Goal: Information Seeking & Learning: Check status

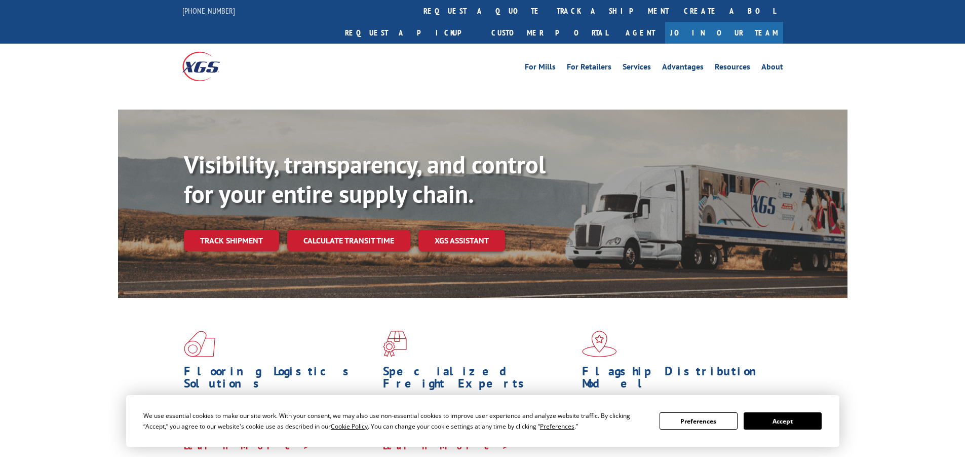
click at [232, 206] on div "Visibility, transparency, and control for your entire supply chain. Track shipm…" at bounding box center [516, 220] width 664 height 141
click at [231, 230] on link "Track shipment" at bounding box center [231, 240] width 95 height 21
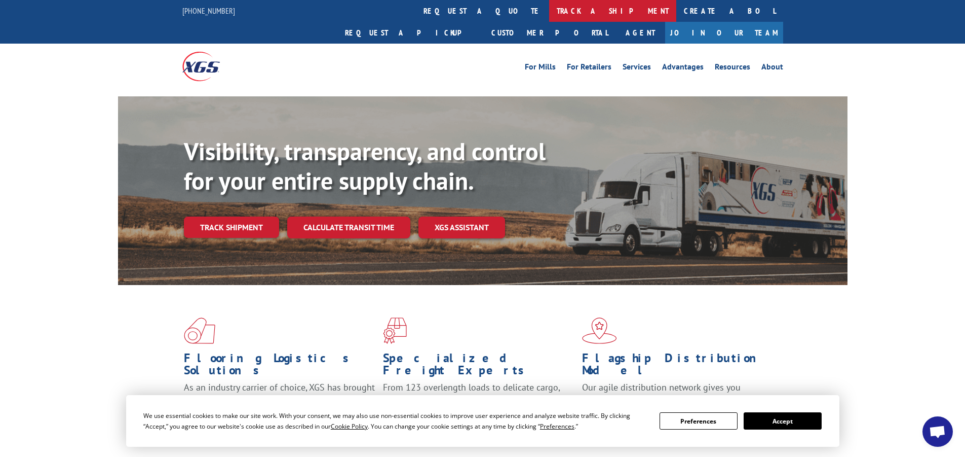
click at [549, 17] on link "track a shipment" at bounding box center [612, 11] width 127 height 22
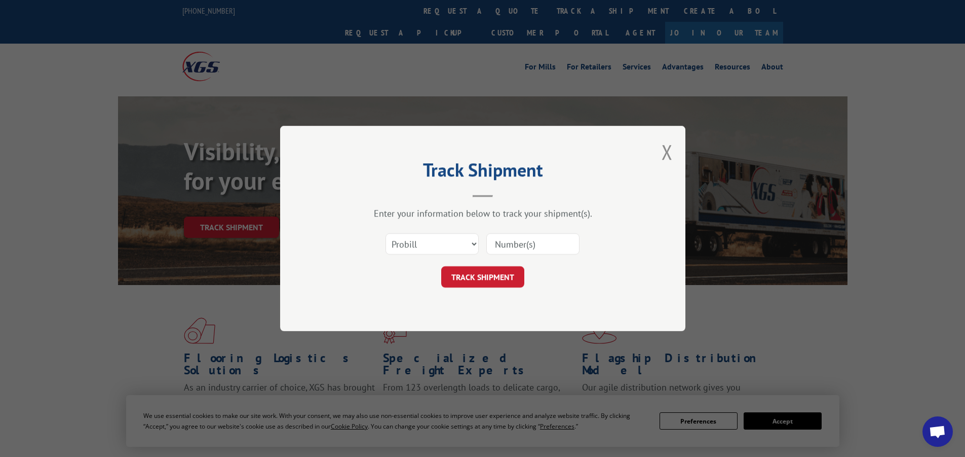
click at [513, 236] on input at bounding box center [533, 243] width 93 height 21
paste input "17591440"
type input "17591440"
click at [457, 244] on select "Select category... Probill BOL PO" at bounding box center [432, 243] width 93 height 21
click at [498, 276] on button "TRACK SHIPMENT" at bounding box center [482, 276] width 83 height 21
